Goal: Check status

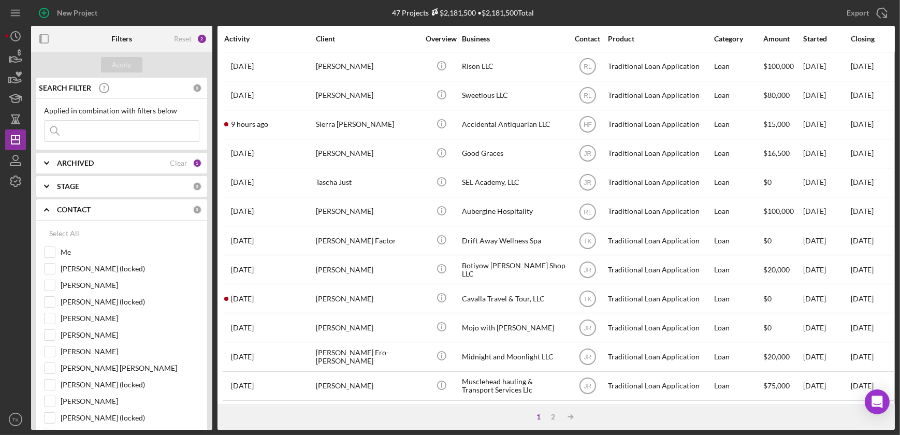
scroll to position [188, 0]
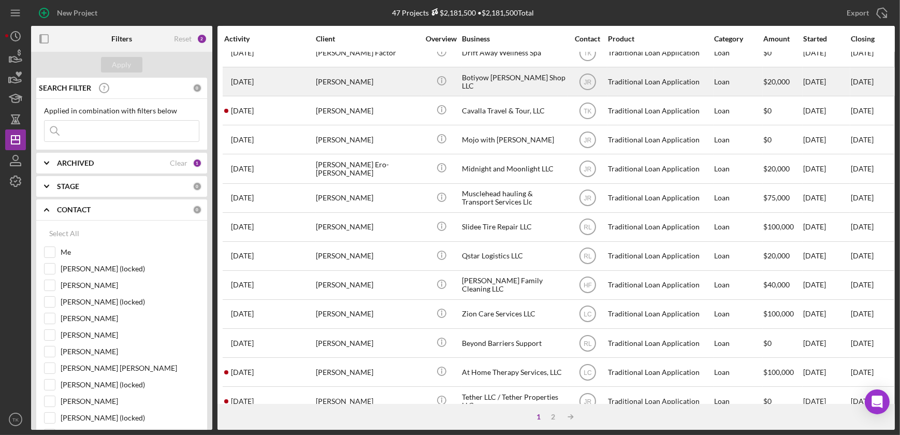
click at [351, 83] on div "[PERSON_NAME]" at bounding box center [368, 81] width 104 height 27
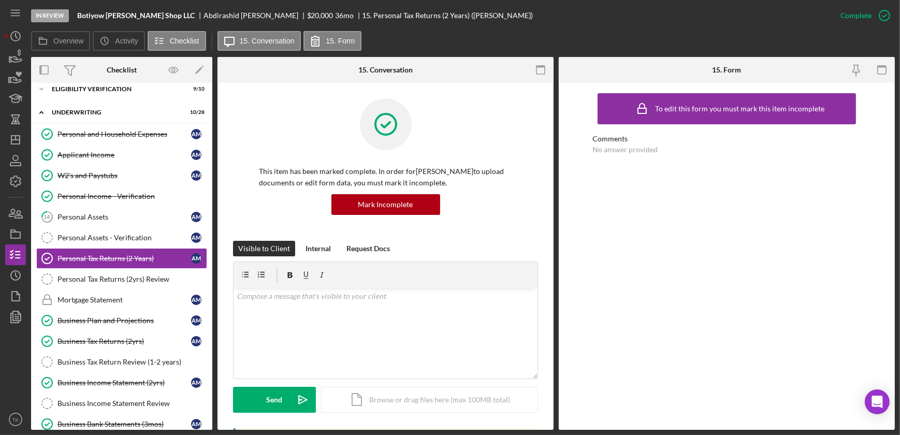
scroll to position [56, 0]
